Goal: Task Accomplishment & Management: Manage account settings

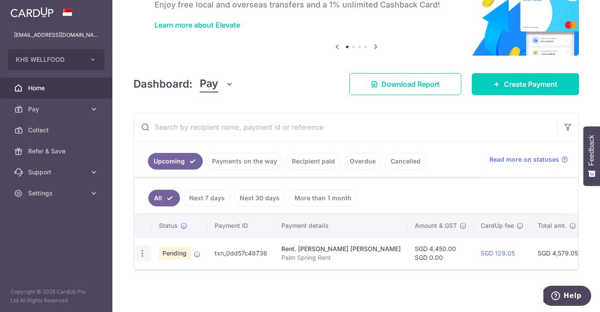
click at [140, 255] on icon "button" at bounding box center [142, 253] width 9 height 9
click at [174, 296] on span "Cancel payment" at bounding box center [189, 299] width 59 height 11
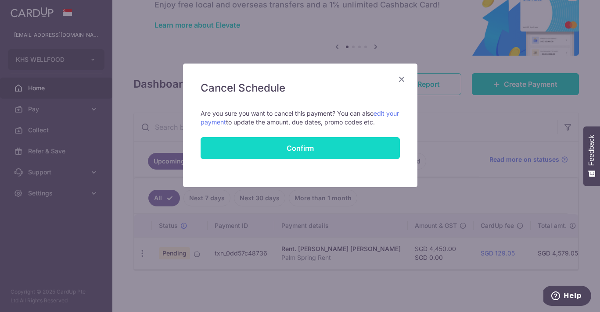
click at [315, 152] on button "Confirm" at bounding box center [299, 148] width 199 height 22
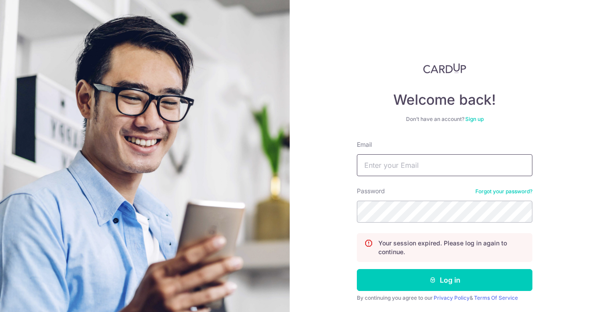
click at [393, 161] on input "Email" at bounding box center [444, 165] width 175 height 22
type input "[EMAIL_ADDRESS][DOMAIN_NAME]"
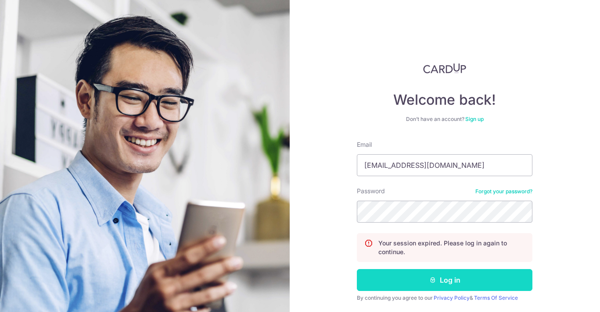
click at [426, 283] on button "Log in" at bounding box center [444, 280] width 175 height 22
